Goal: Information Seeking & Learning: Learn about a topic

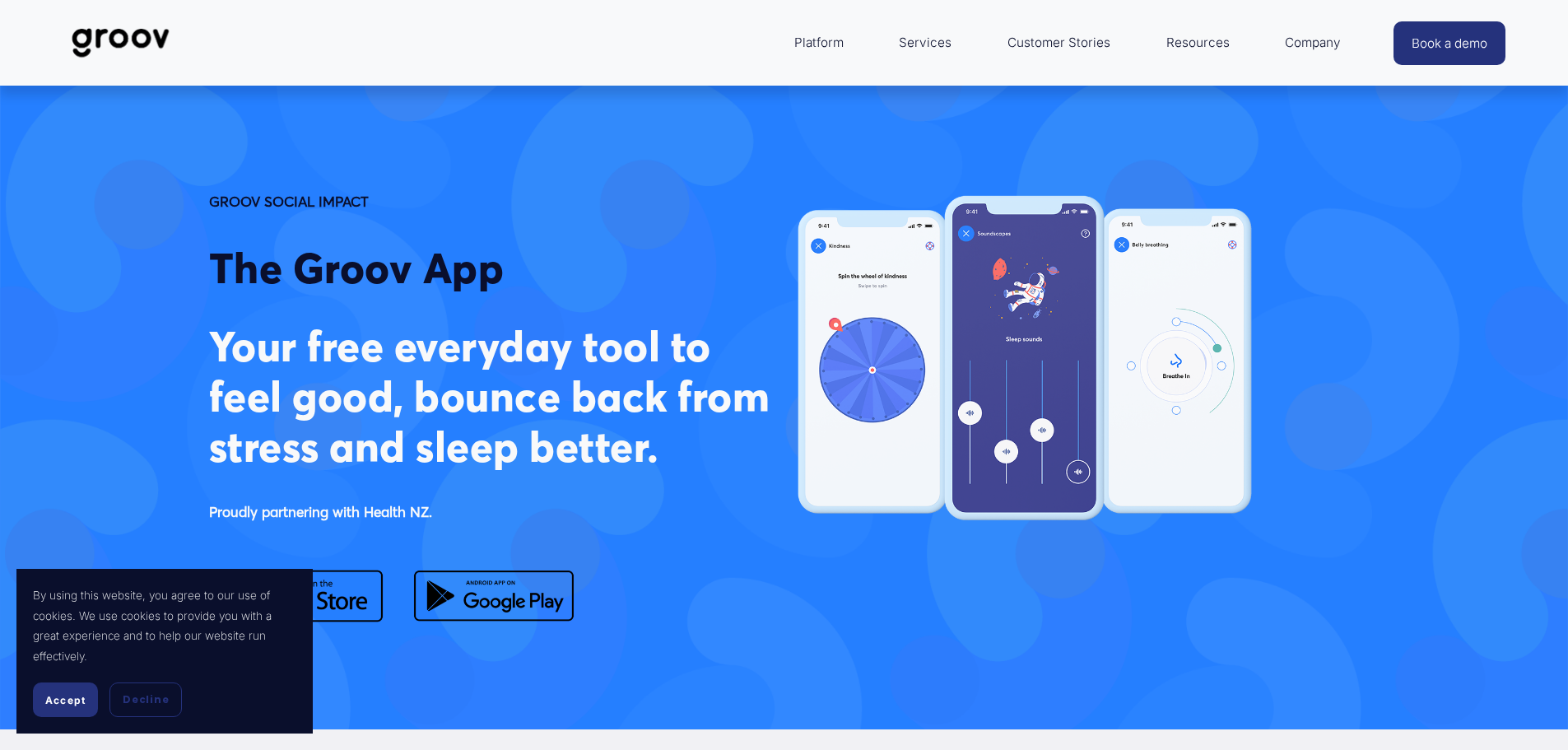
click at [74, 705] on span "Accept" at bounding box center [66, 699] width 41 height 12
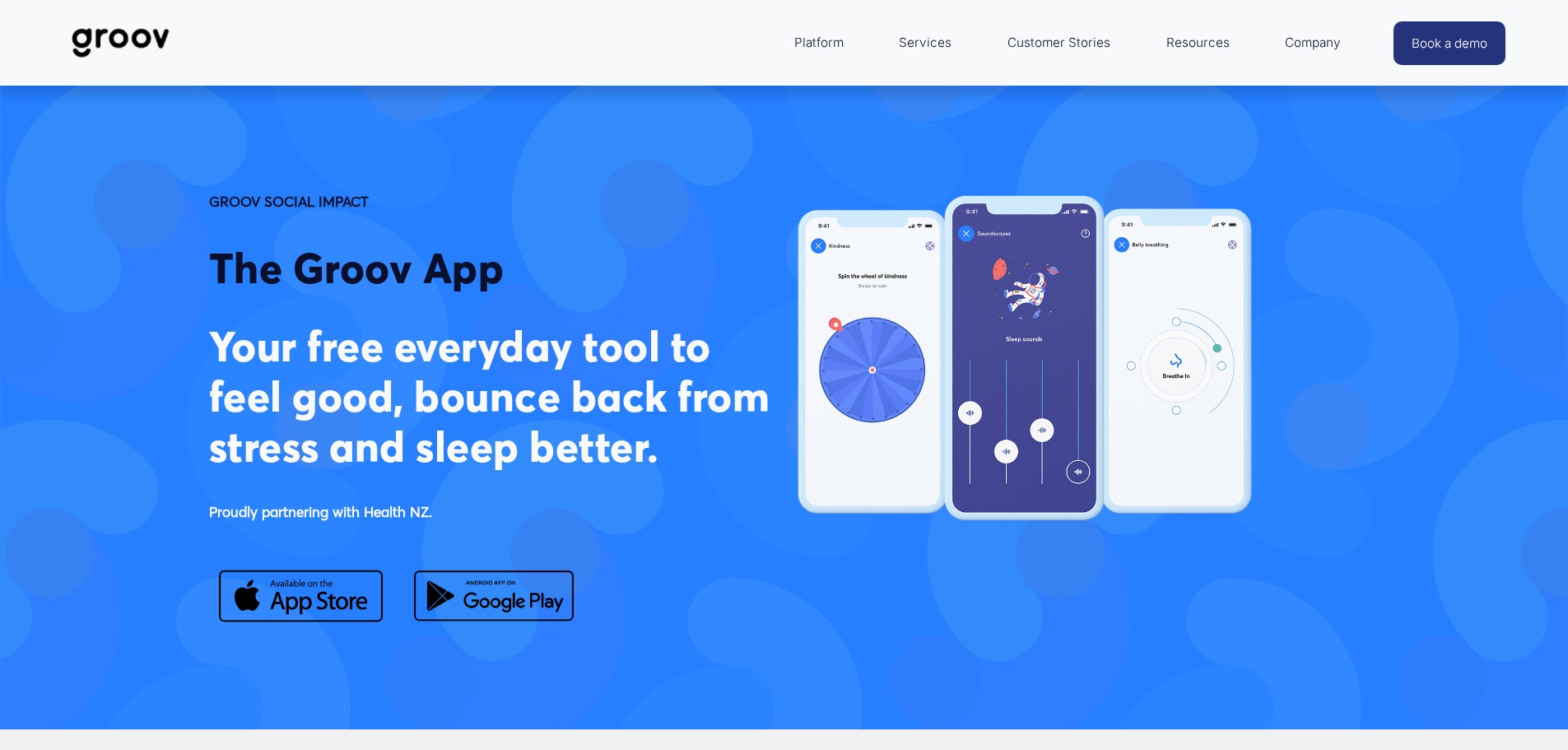
click at [912, 40] on link "Services" at bounding box center [925, 42] width 69 height 40
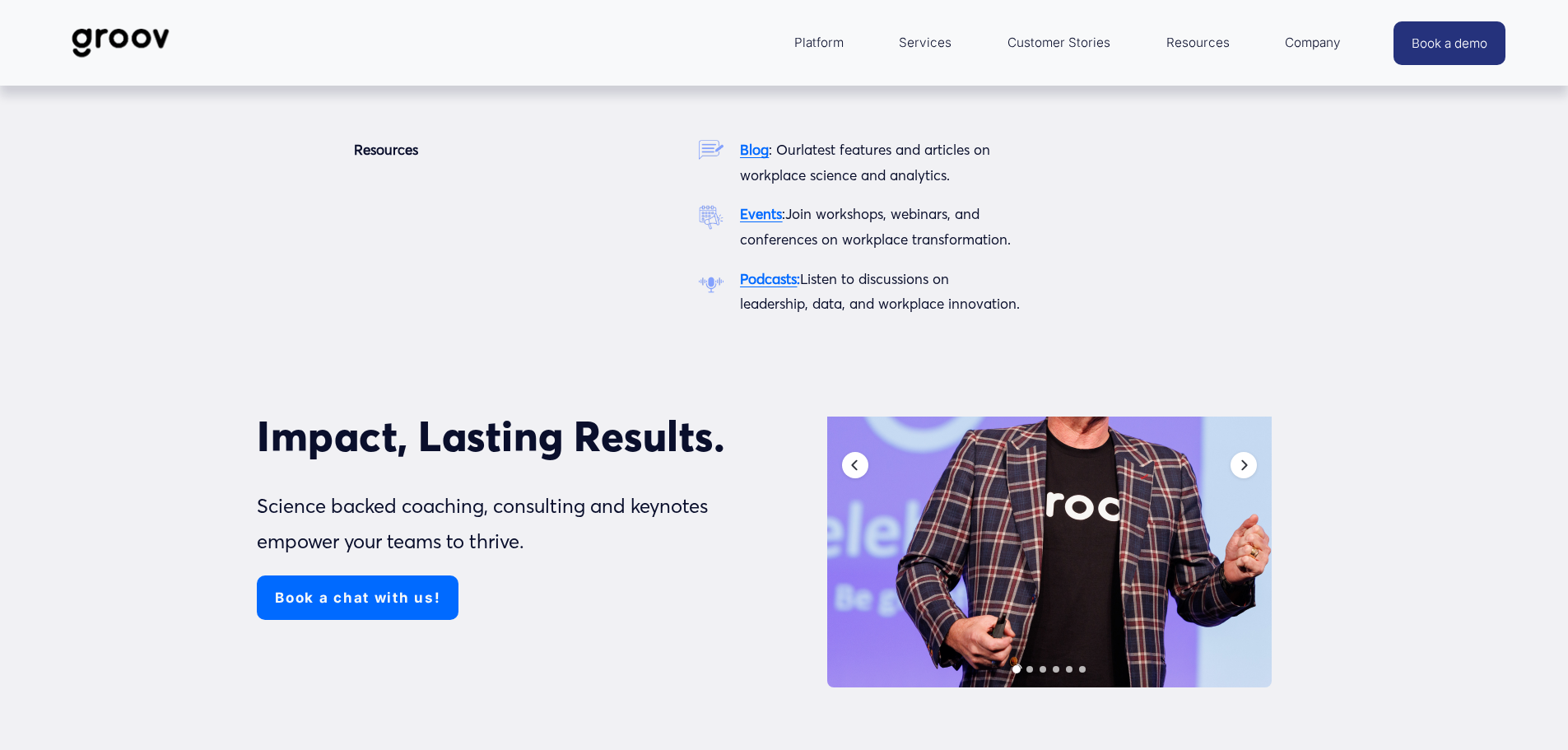
click at [1205, 41] on span "Resources" at bounding box center [1198, 42] width 64 height 23
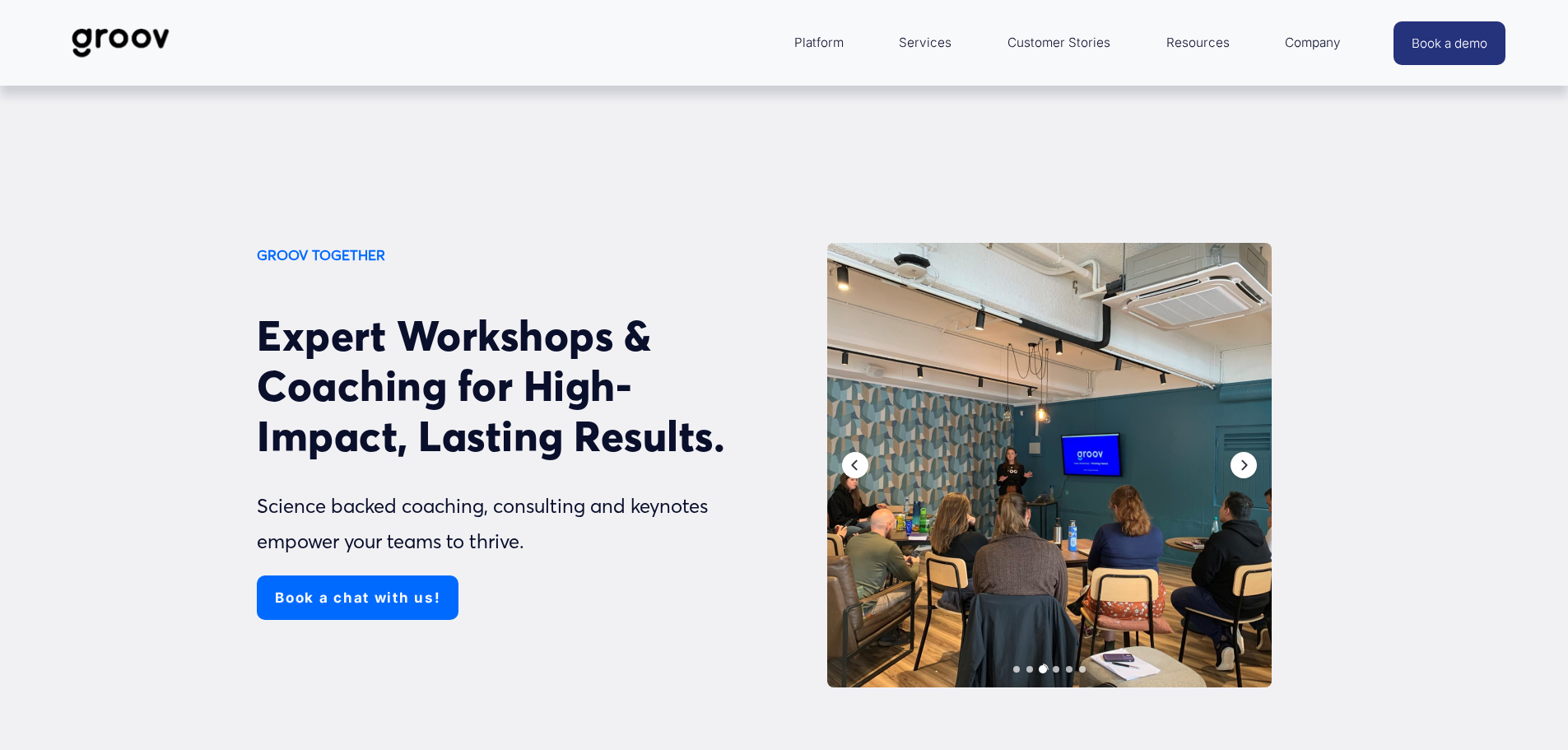
click at [1061, 43] on link "Customer Stories" at bounding box center [1059, 42] width 119 height 40
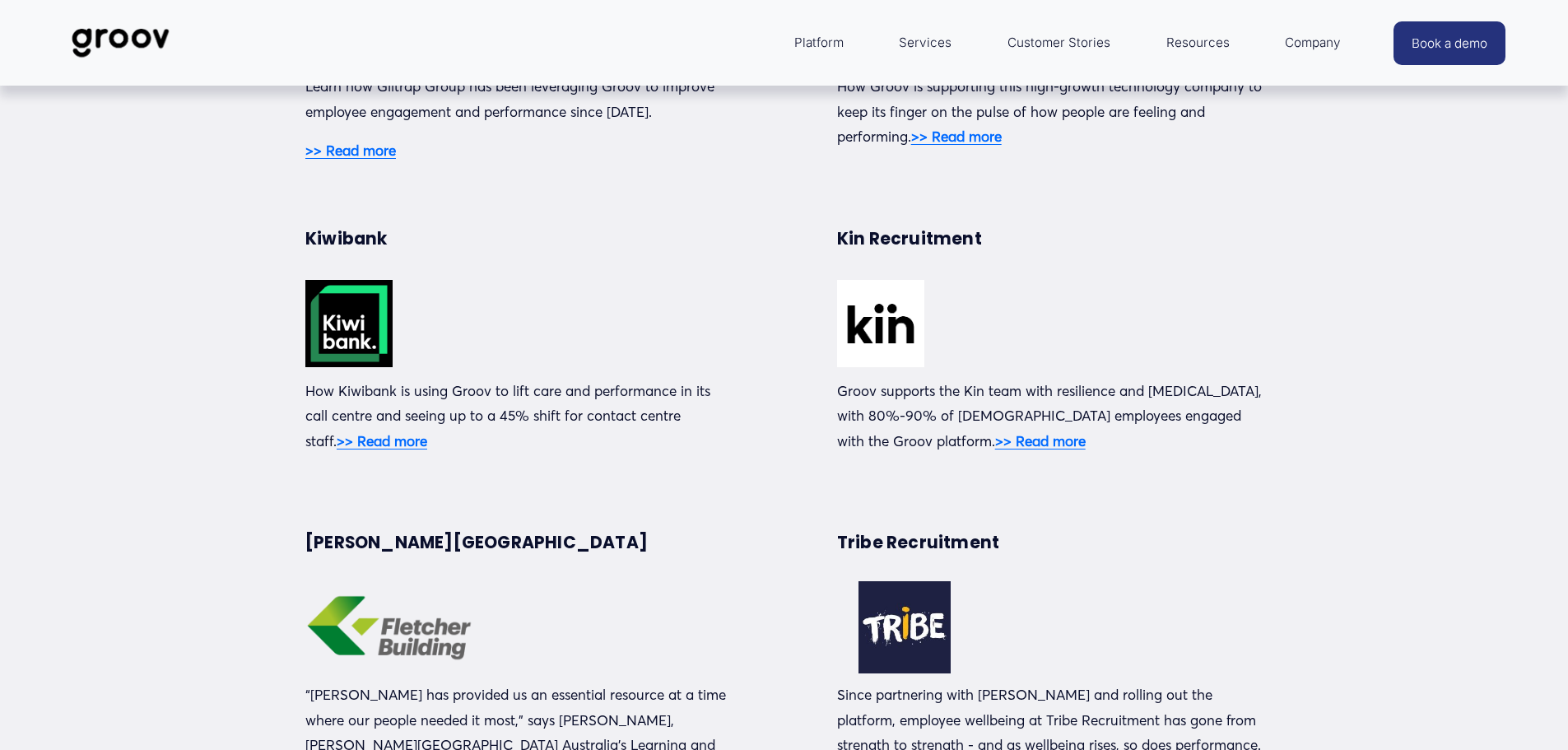
scroll to position [659, 0]
